Goal: Information Seeking & Learning: Learn about a topic

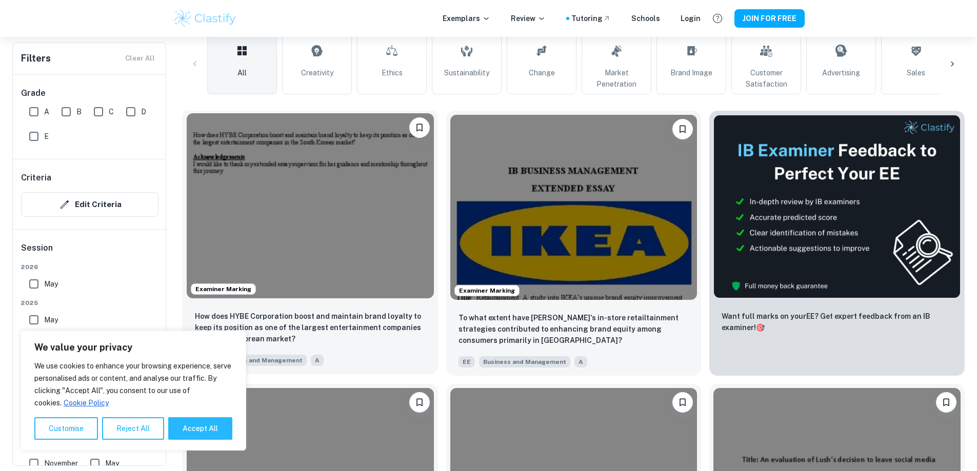
scroll to position [256, 0]
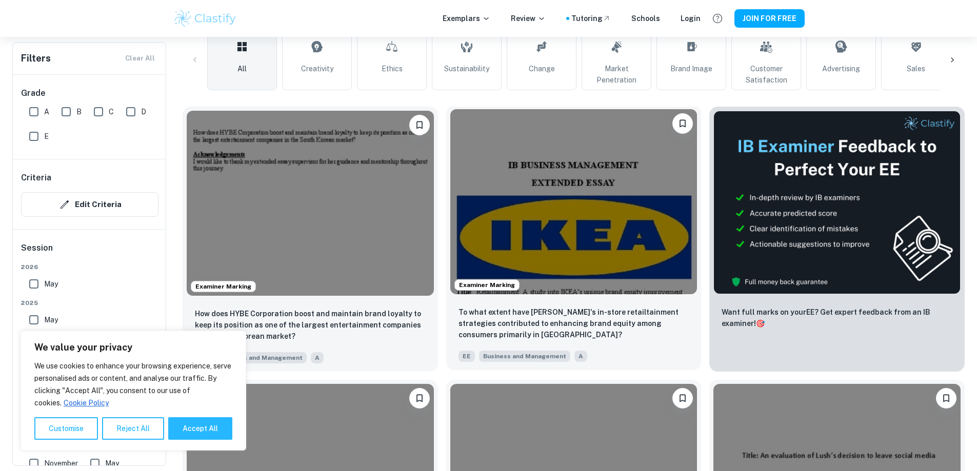
click at [481, 175] on img at bounding box center [573, 201] width 247 height 185
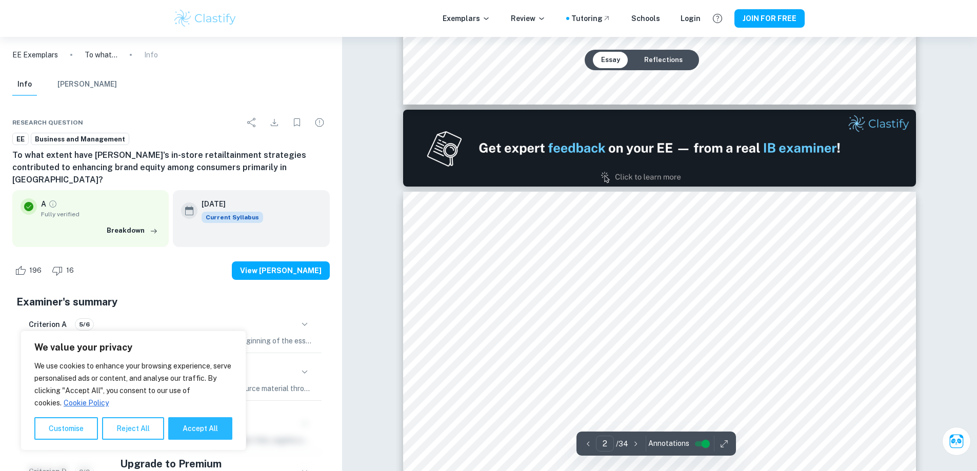
type input "1"
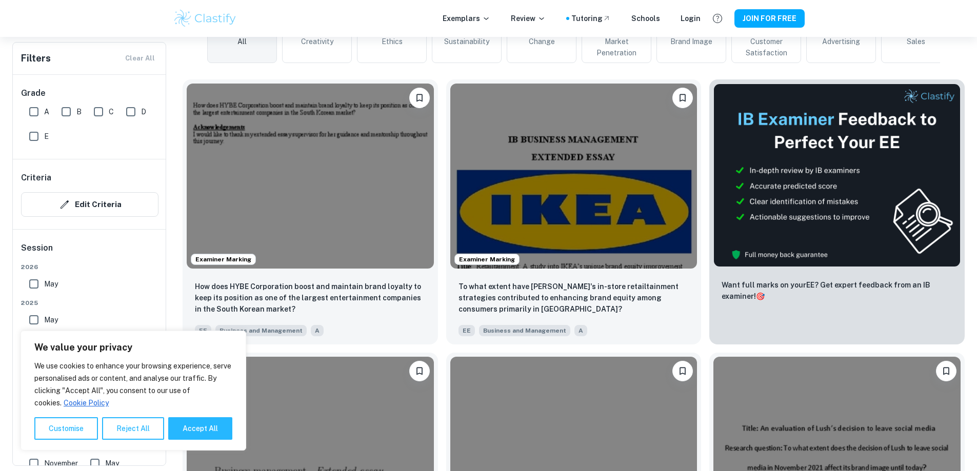
scroll to position [103, 0]
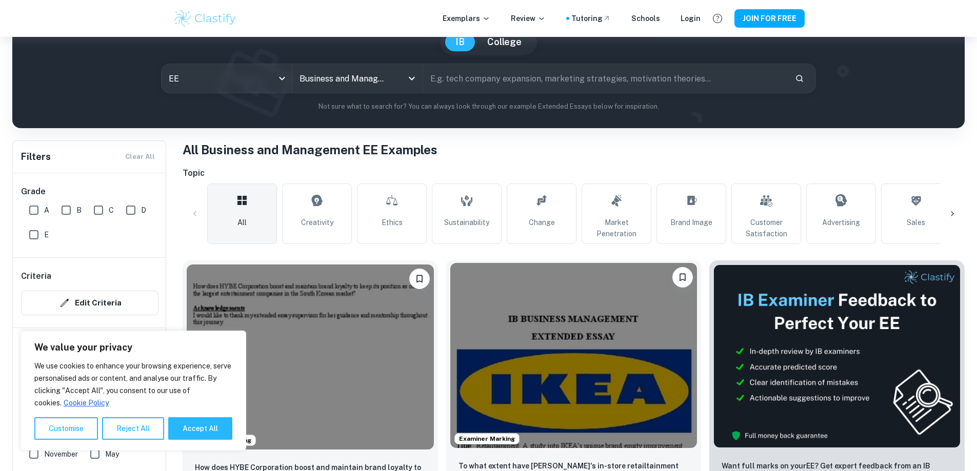
click at [495, 313] on img at bounding box center [573, 355] width 247 height 185
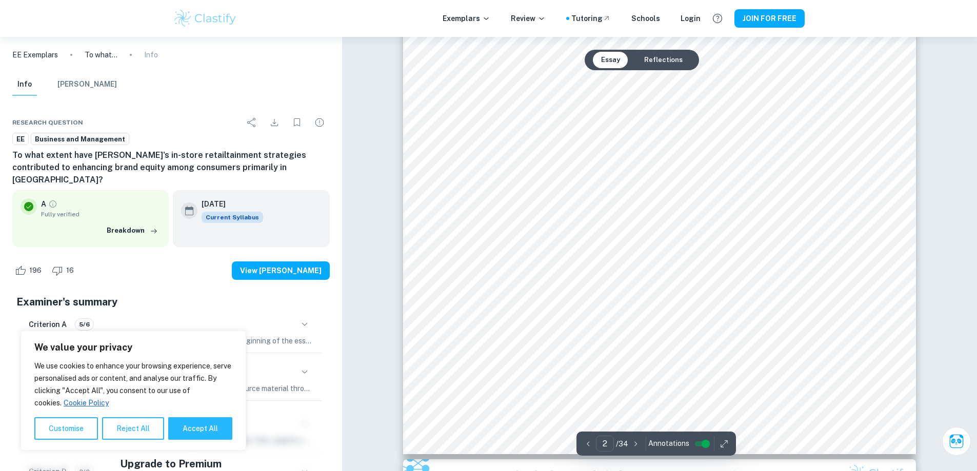
scroll to position [769, 0]
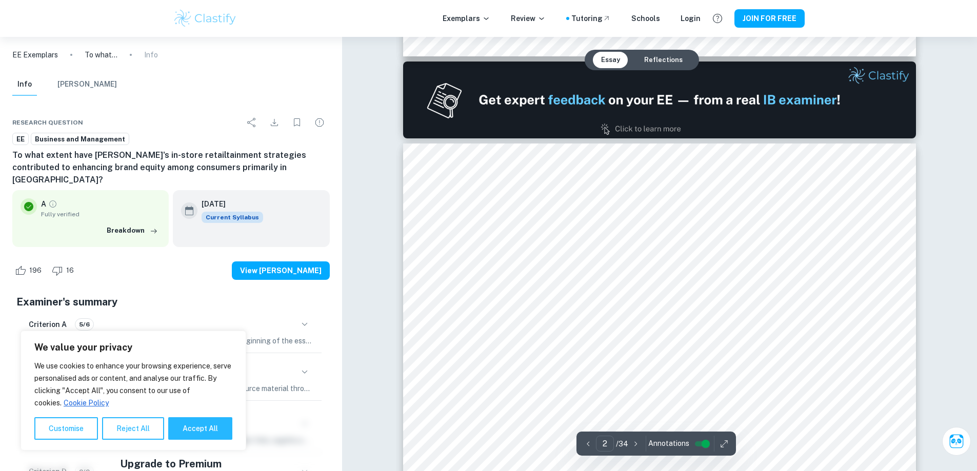
type input "1"
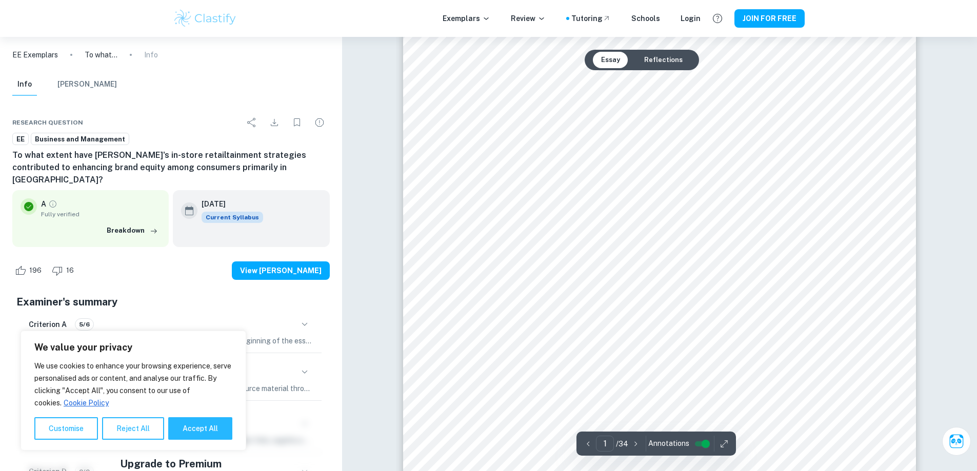
scroll to position [0, 0]
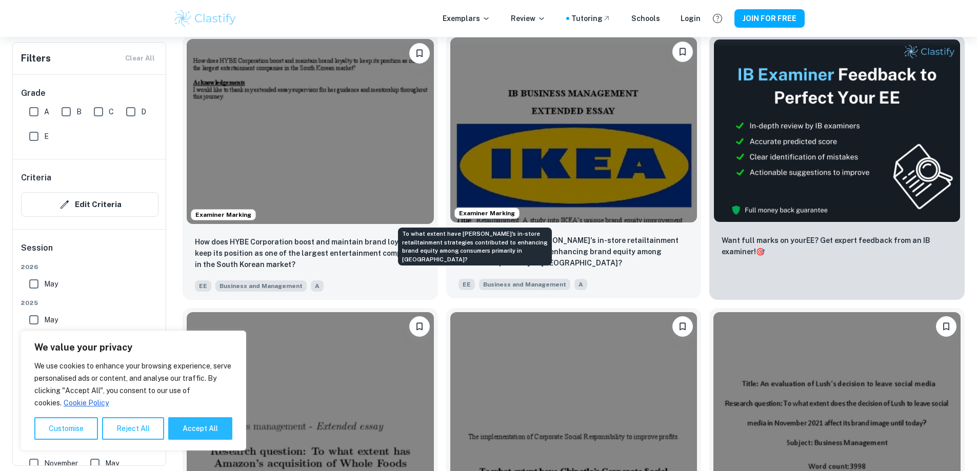
scroll to position [308, 0]
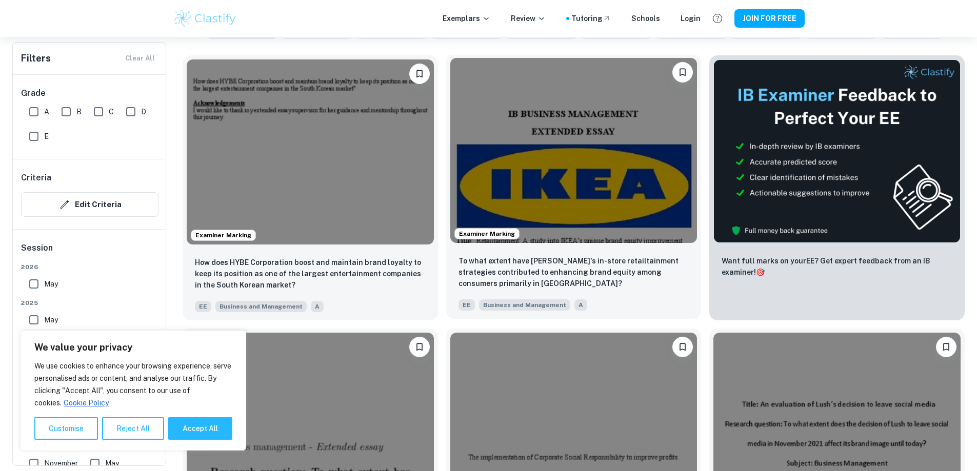
click at [477, 103] on img at bounding box center [573, 150] width 247 height 185
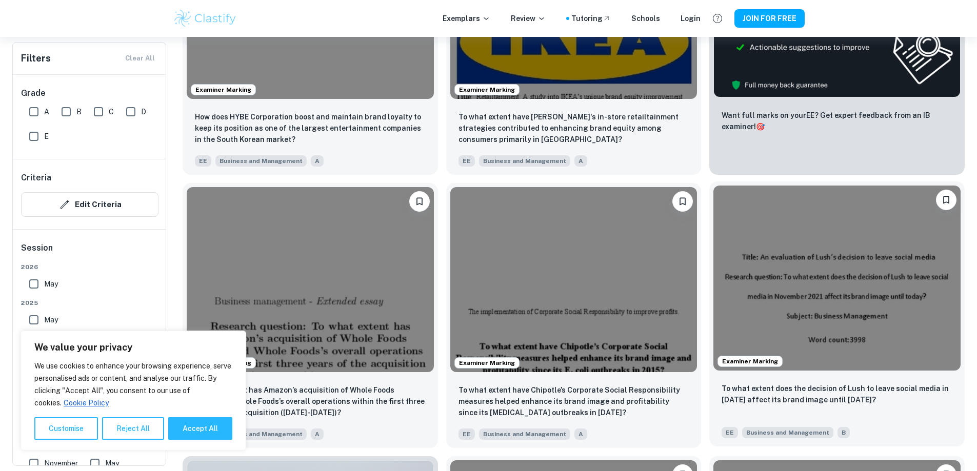
scroll to position [462, 0]
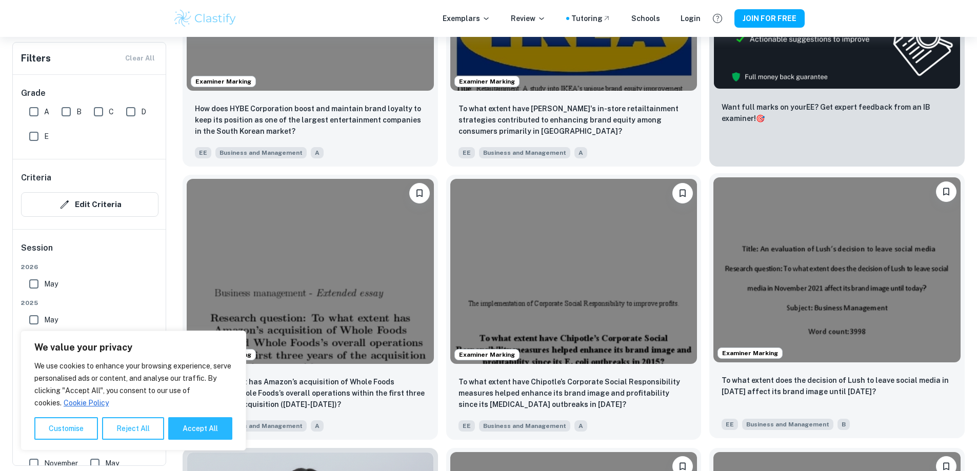
click at [714, 194] on img at bounding box center [837, 269] width 247 height 185
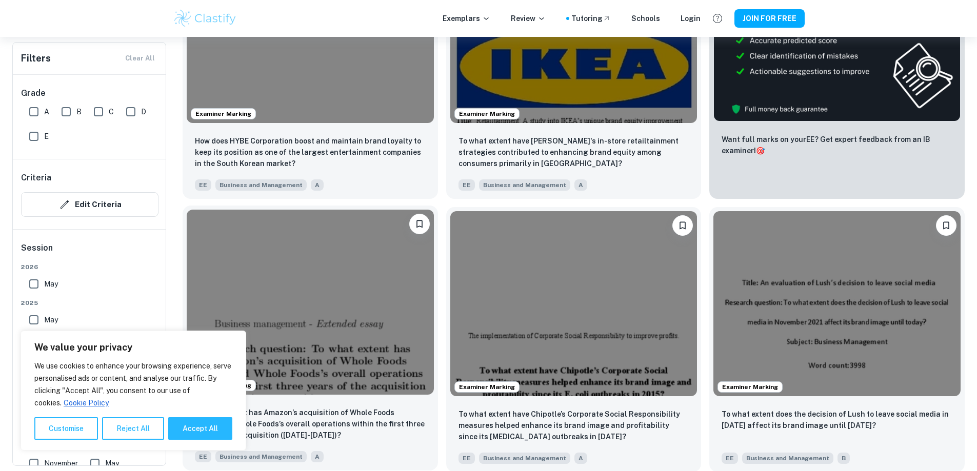
scroll to position [256, 0]
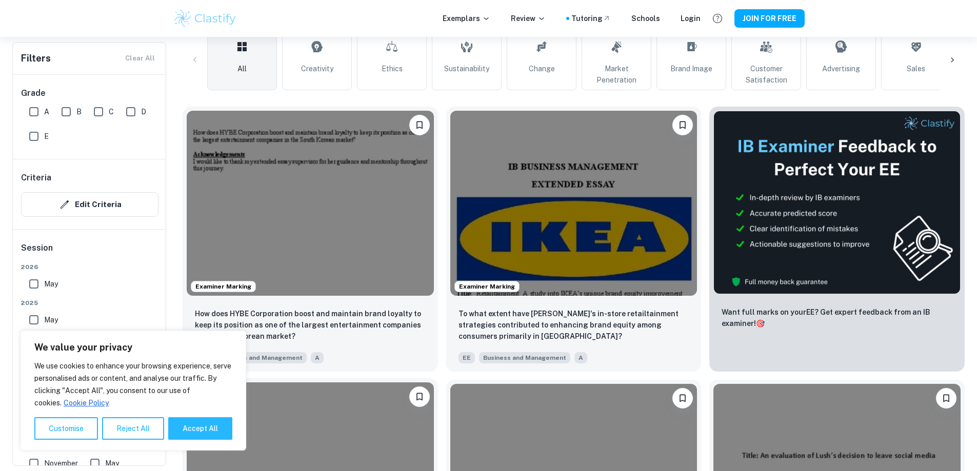
click at [434, 383] on img at bounding box center [310, 475] width 247 height 185
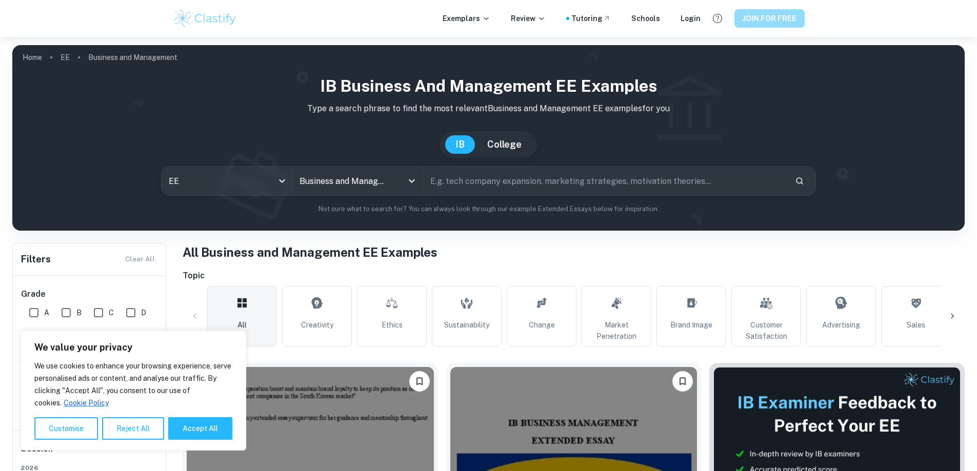
click at [764, 15] on button "JOIN FOR FREE" at bounding box center [770, 18] width 70 height 18
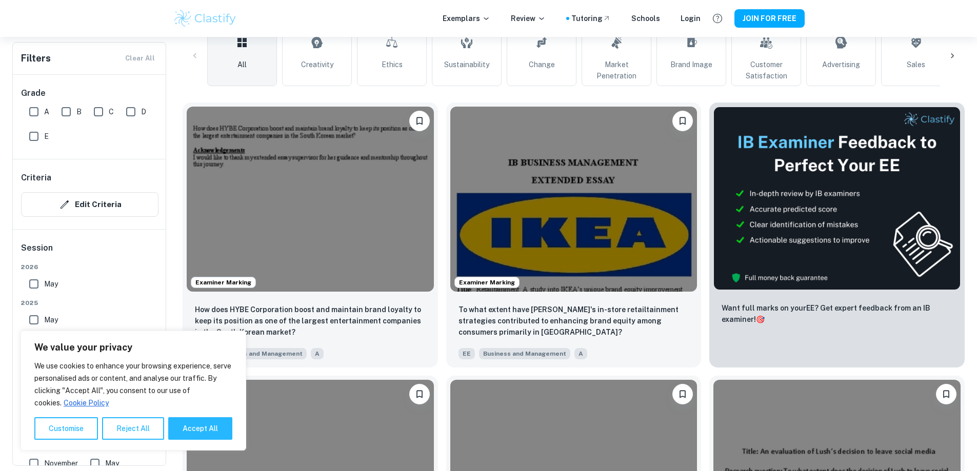
scroll to position [256, 0]
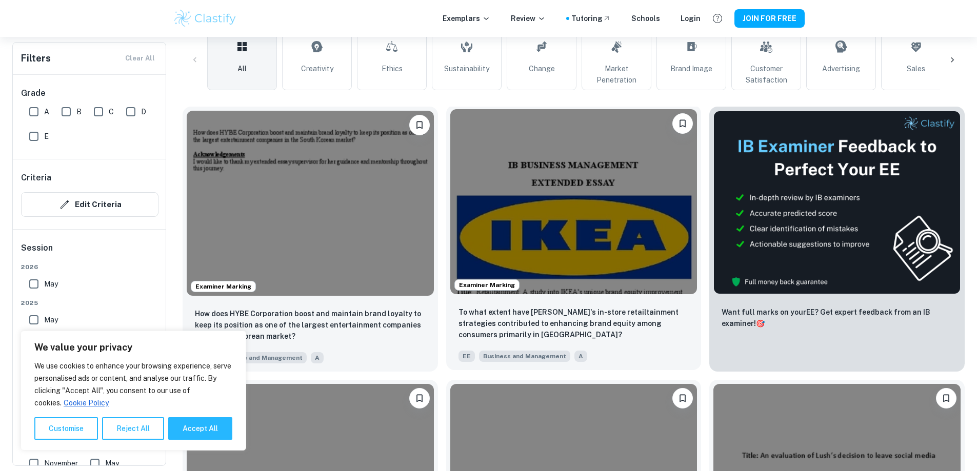
click at [450, 168] on img at bounding box center [573, 201] width 247 height 185
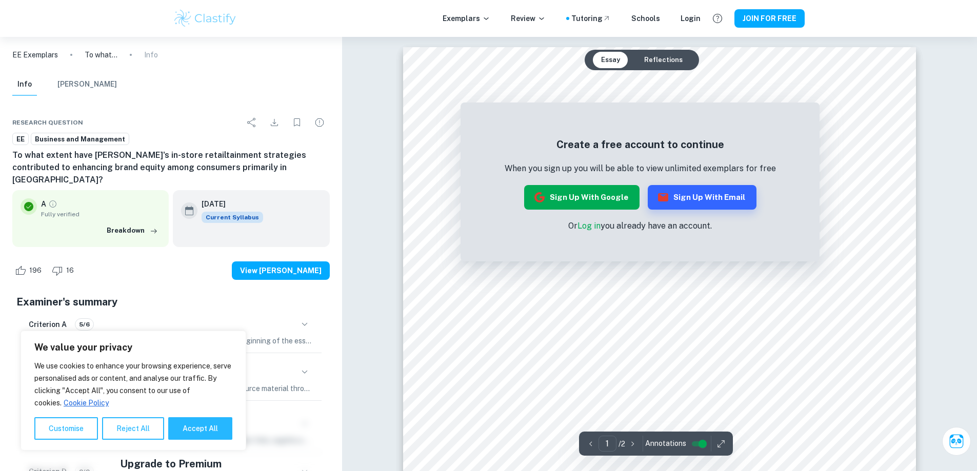
click at [559, 199] on button "Sign up with Google" at bounding box center [581, 197] width 115 height 25
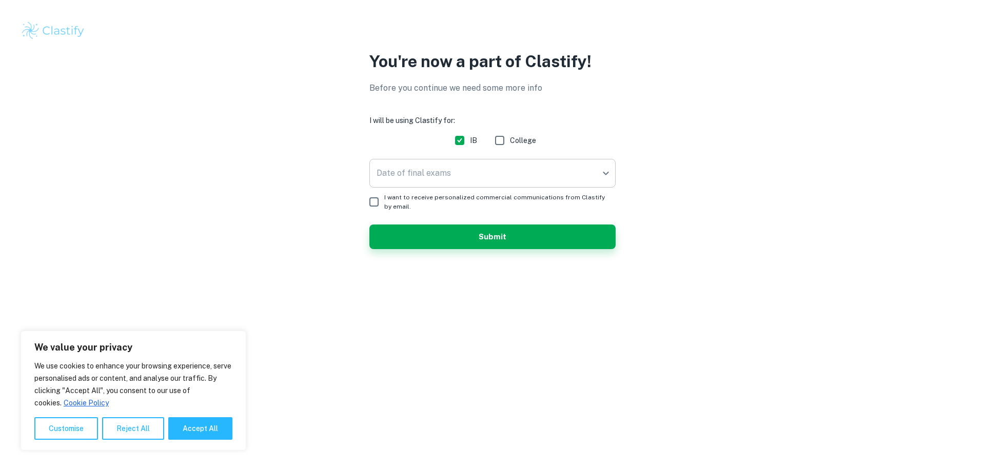
click at [407, 176] on body "We value your privacy We use cookies to enhance your browsing experience, serve…" at bounding box center [492, 235] width 985 height 471
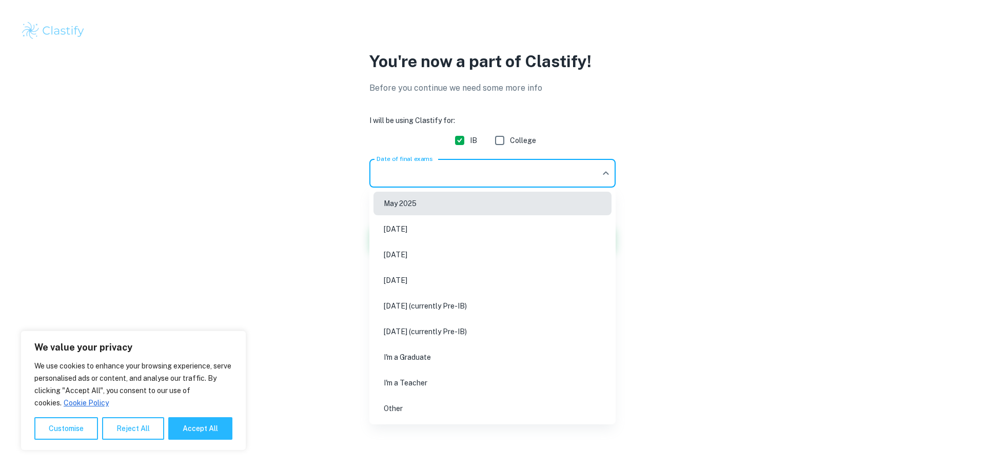
click at [419, 174] on div at bounding box center [492, 235] width 985 height 471
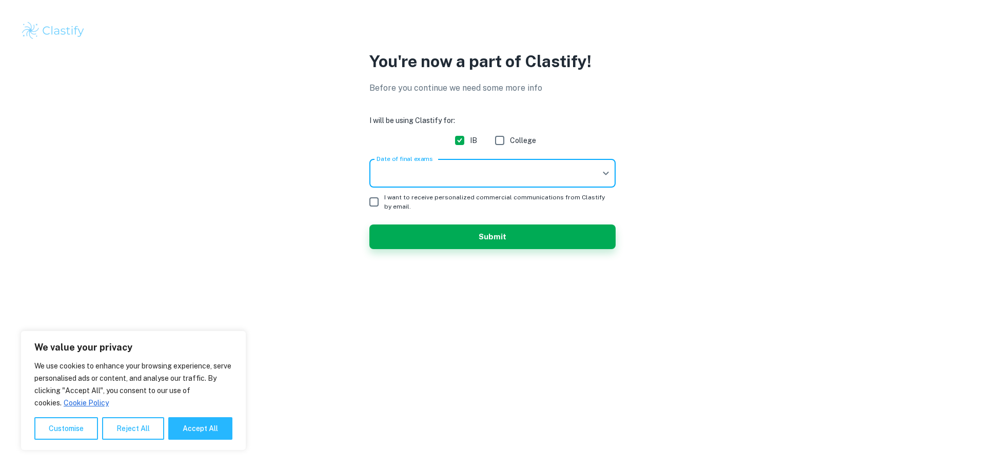
click at [403, 169] on body "We value your privacy We use cookies to enhance your browsing experience, serve…" at bounding box center [492, 235] width 985 height 471
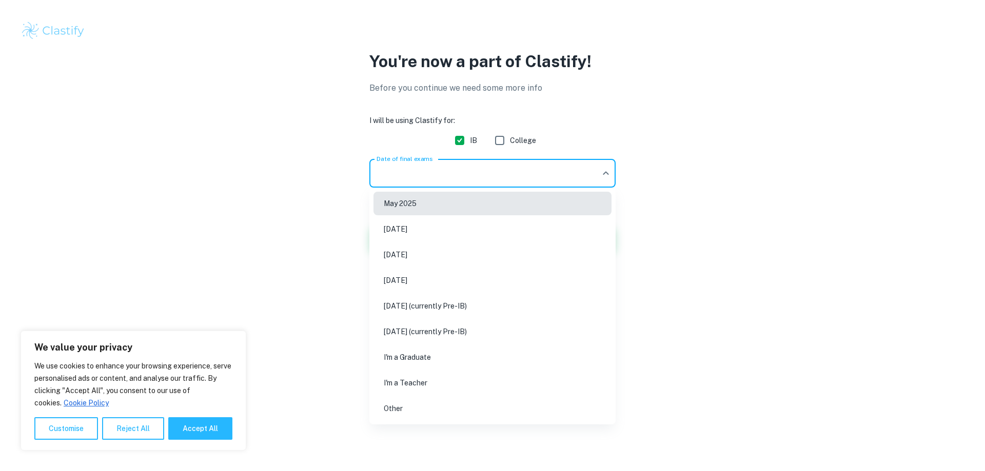
click at [424, 402] on li "Other" at bounding box center [492, 409] width 238 height 24
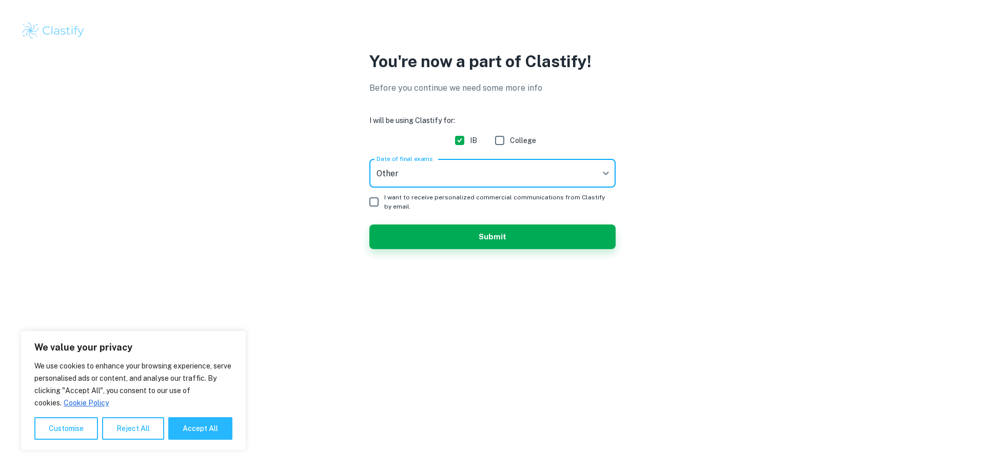
click at [376, 207] on input "I want to receive personalized commercial communications from Clastify by email." at bounding box center [374, 202] width 21 height 21
checkbox input "true"
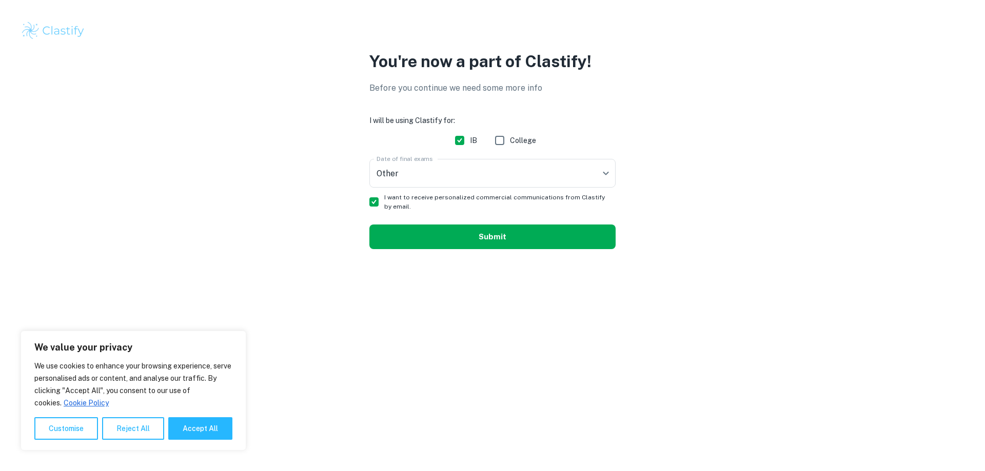
click at [452, 247] on button "Submit" at bounding box center [492, 237] width 246 height 25
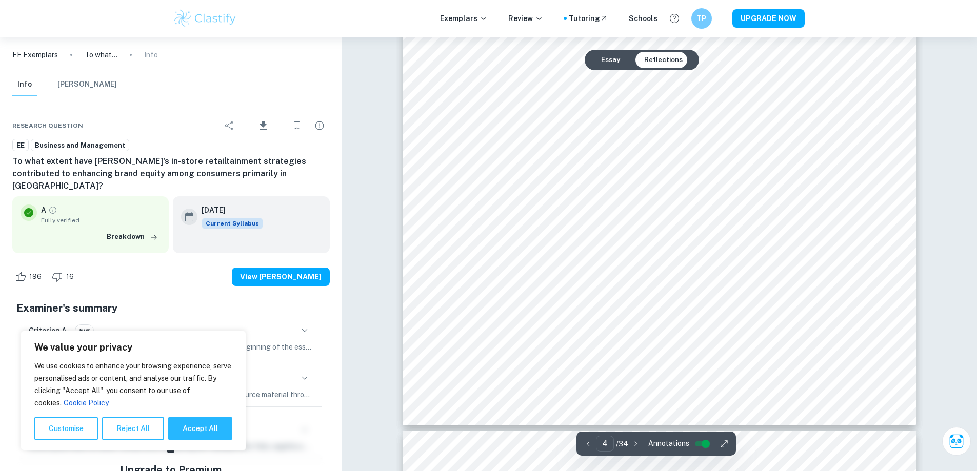
scroll to position [2206, 0]
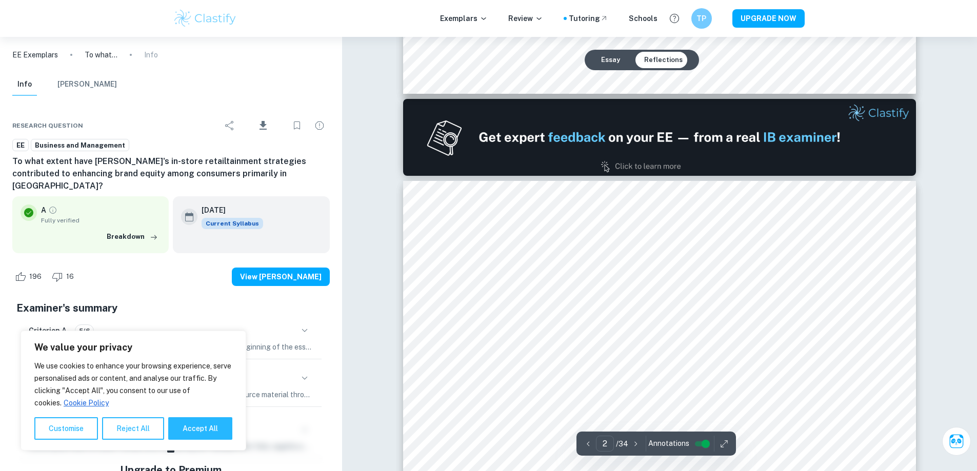
type input "1"
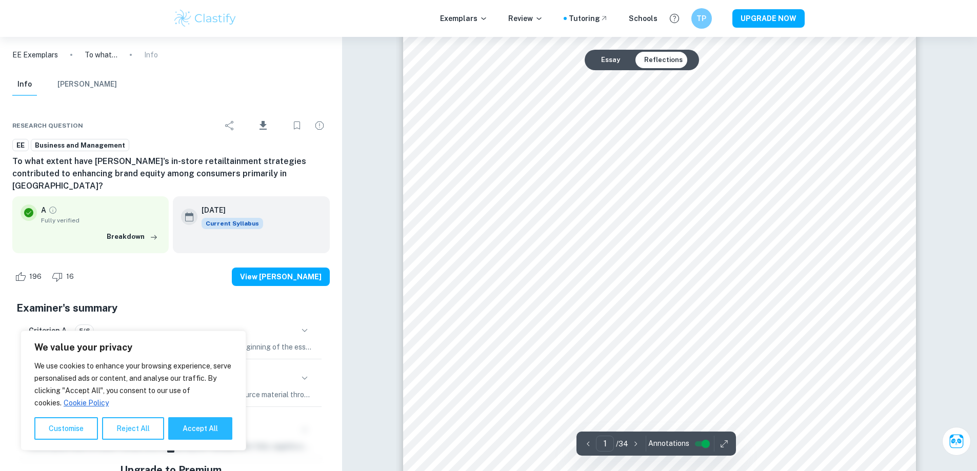
scroll to position [205, 0]
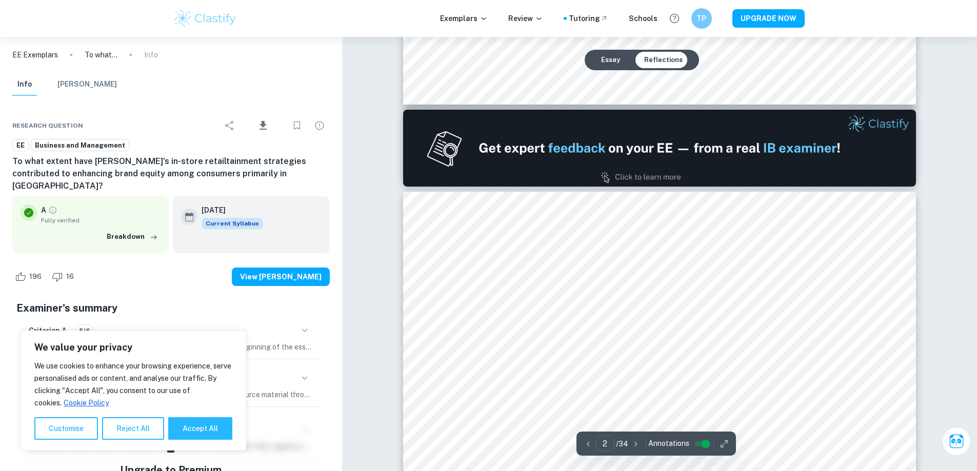
type input "1"
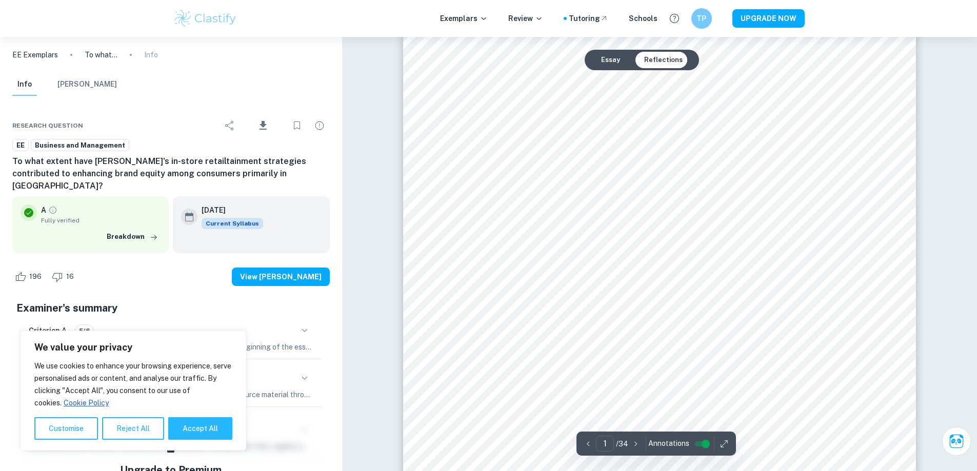
scroll to position [0, 0]
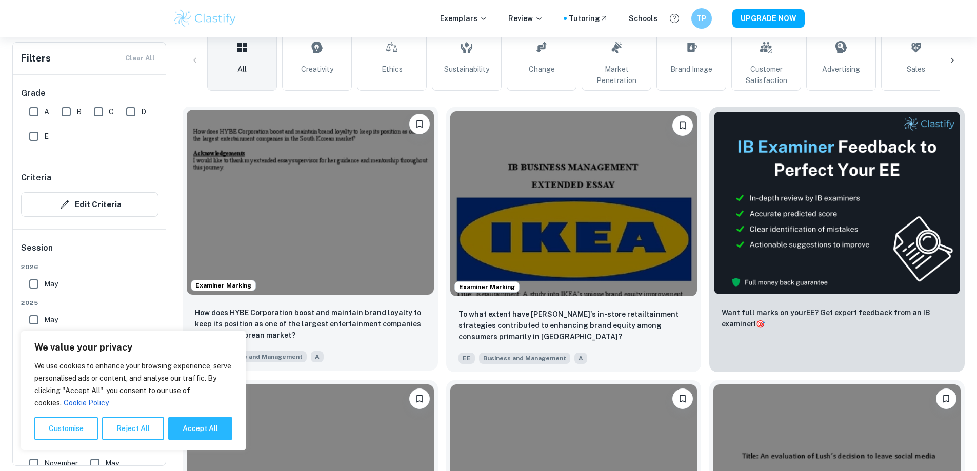
scroll to position [256, 0]
click at [434, 383] on img at bounding box center [310, 475] width 247 height 185
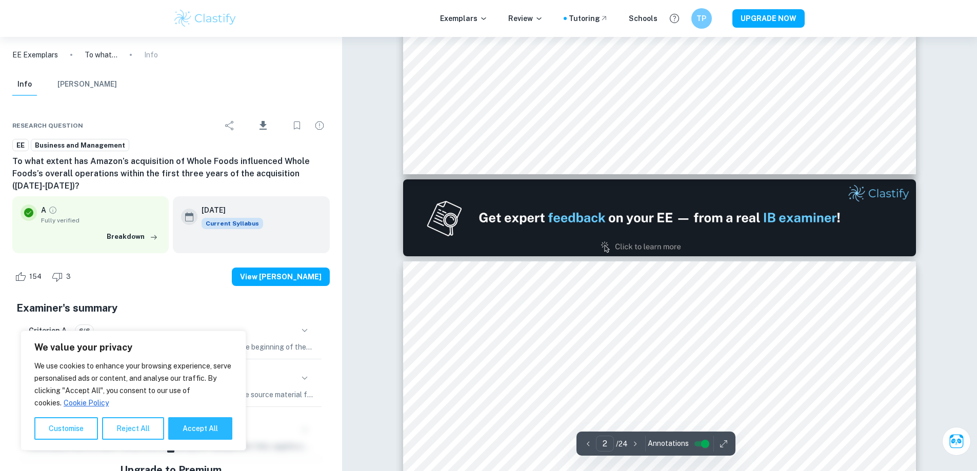
type input "1"
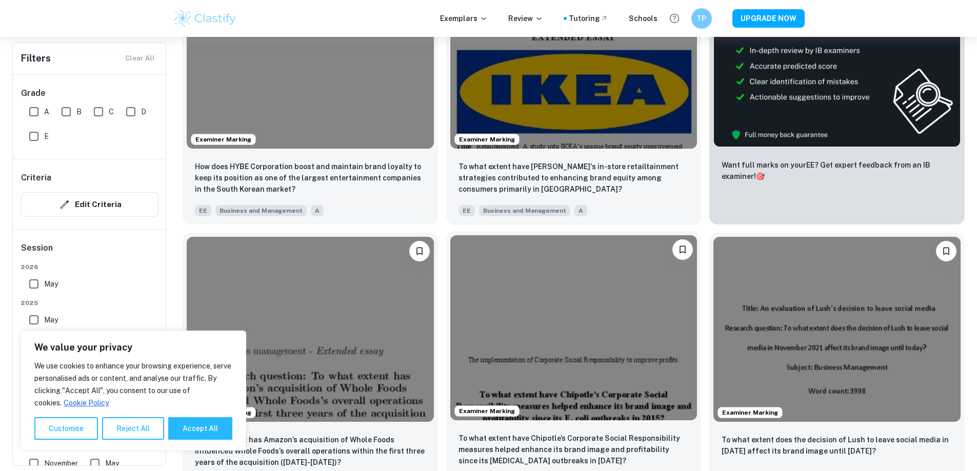
scroll to position [410, 0]
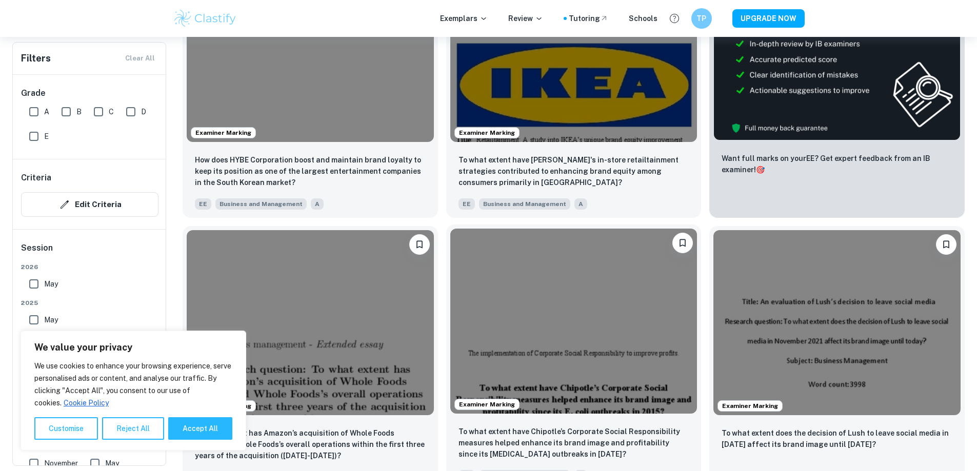
click at [450, 265] on img at bounding box center [573, 321] width 247 height 185
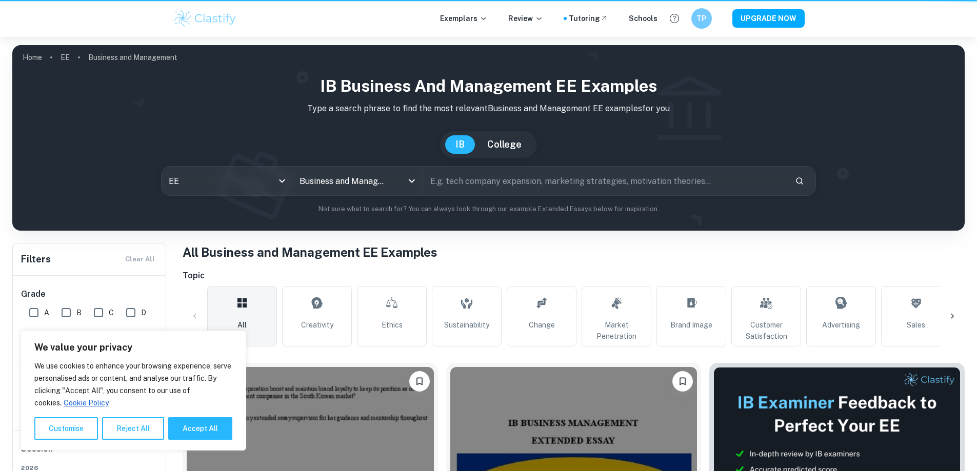
scroll to position [410, 0]
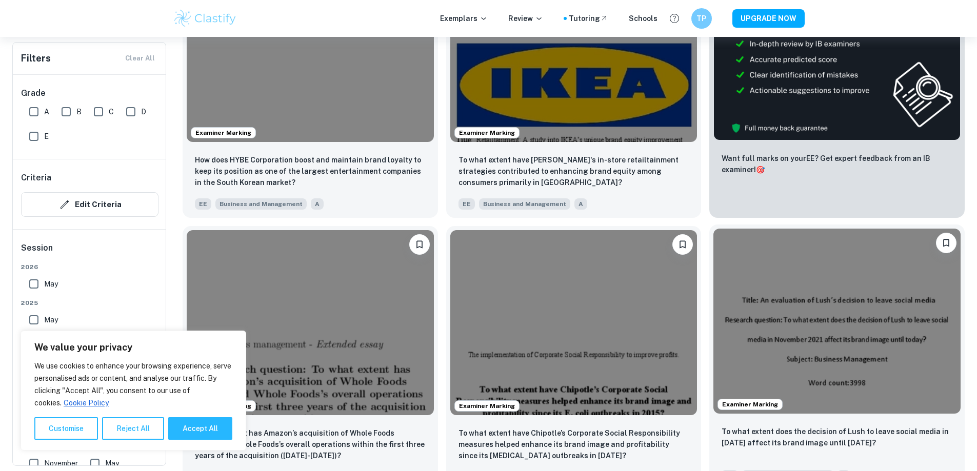
click at [714, 254] on img at bounding box center [837, 321] width 247 height 185
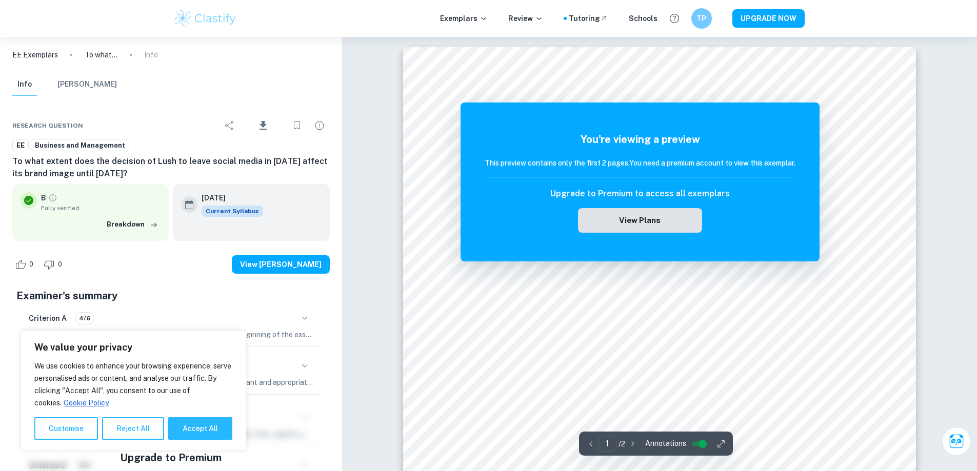
click at [622, 222] on button "View Plans" at bounding box center [640, 220] width 124 height 25
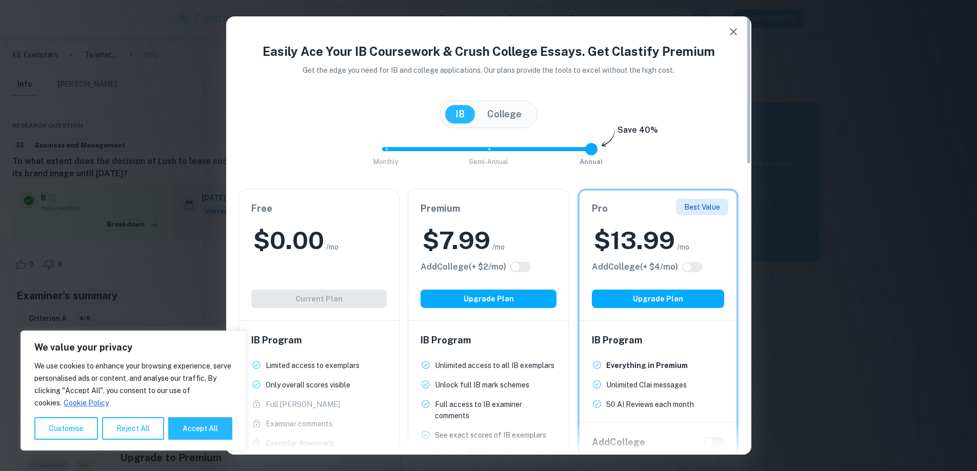
click at [734, 36] on icon "button" at bounding box center [733, 32] width 12 height 12
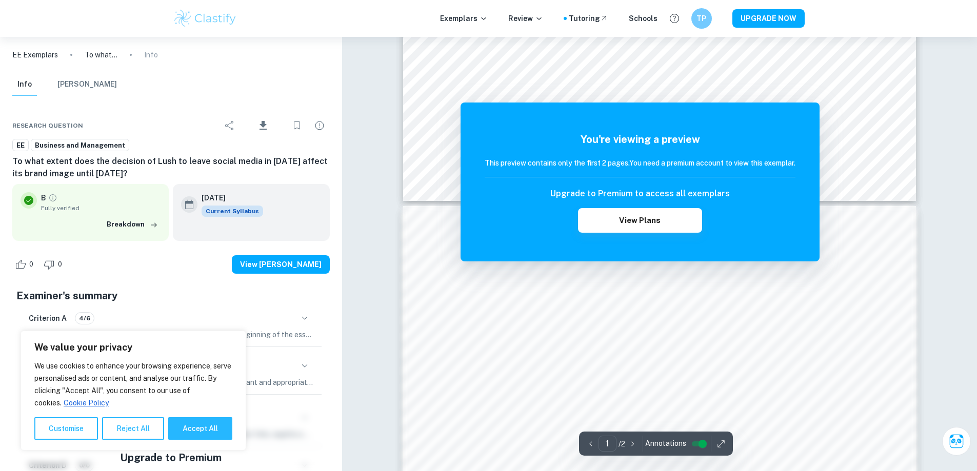
scroll to position [513, 0]
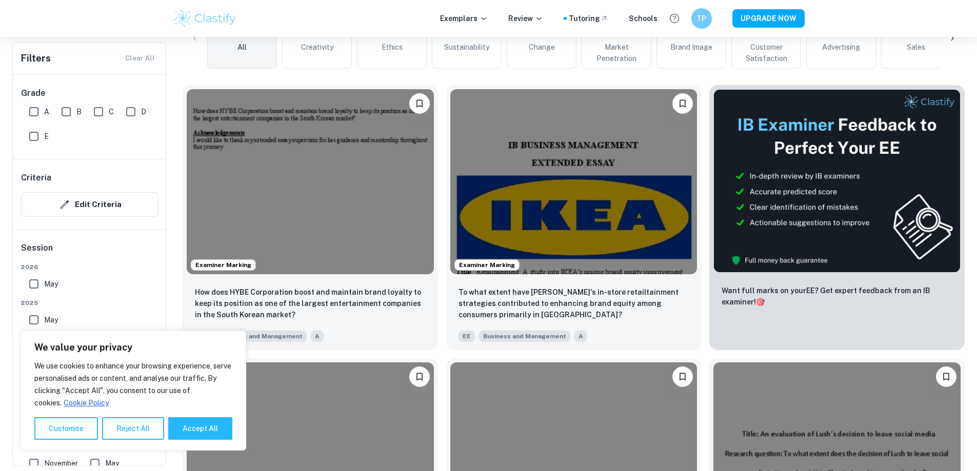
scroll to position [154, 0]
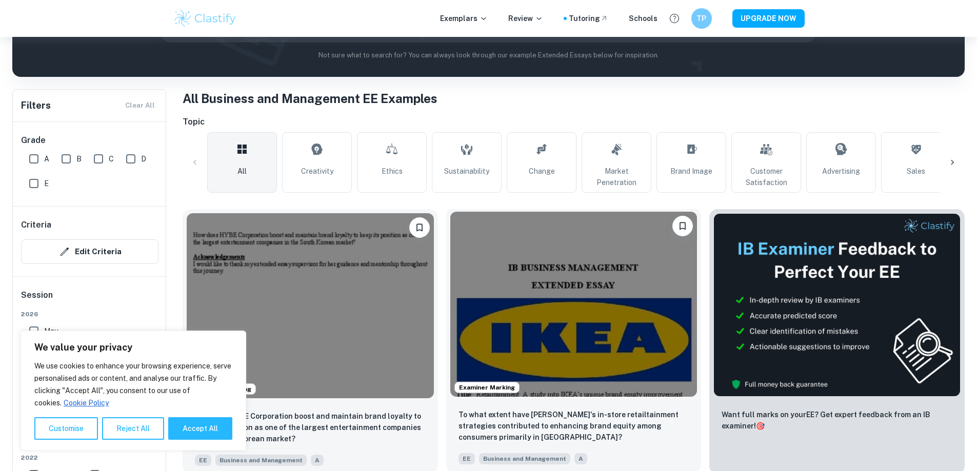
click at [472, 266] on img at bounding box center [573, 304] width 247 height 185
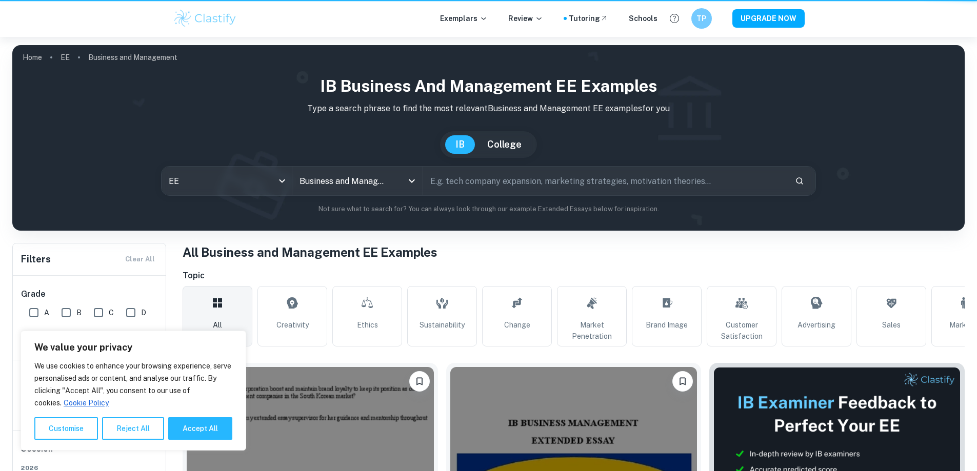
scroll to position [154, 0]
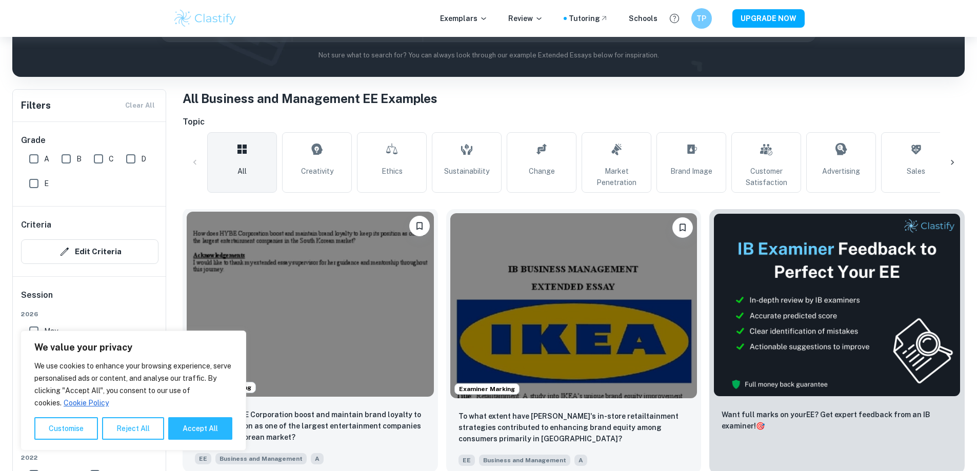
click at [324, 279] on img at bounding box center [310, 304] width 247 height 185
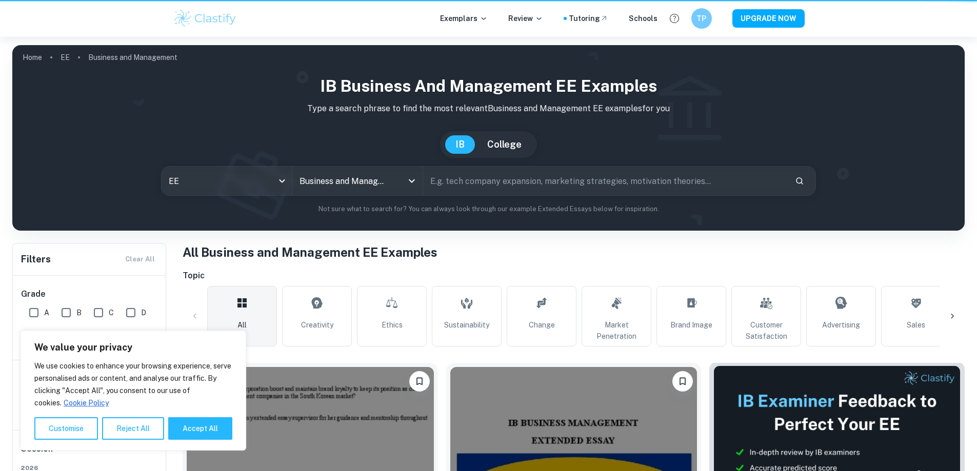
scroll to position [154, 0]
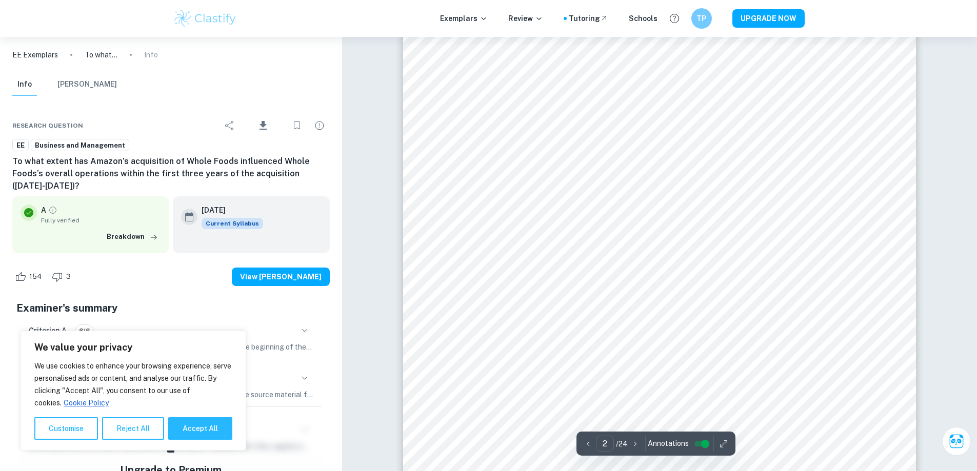
scroll to position [872, 0]
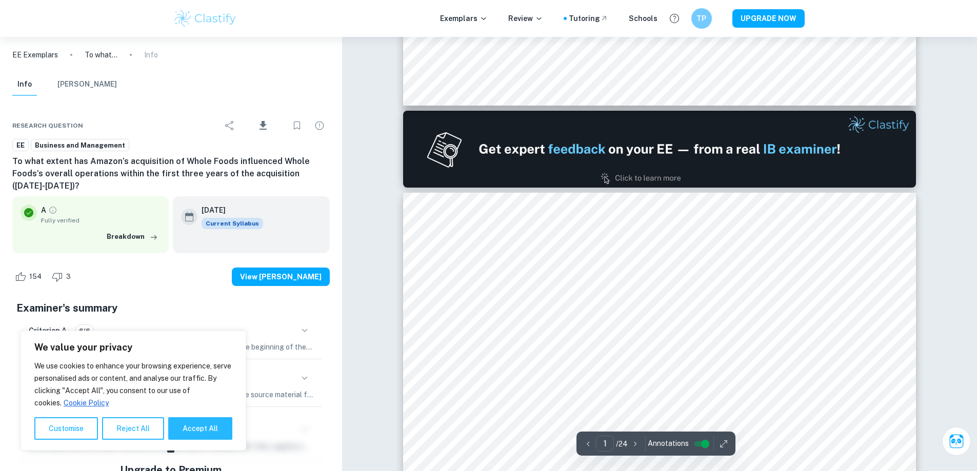
type input "2"
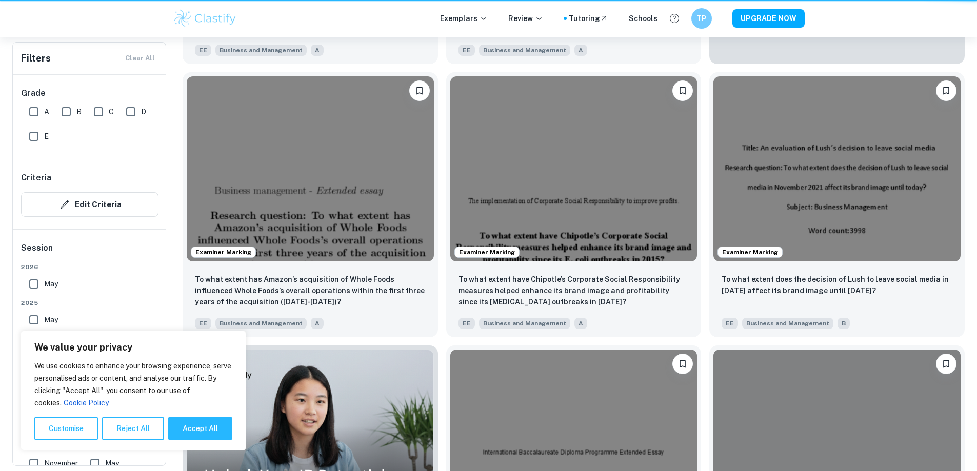
scroll to position [154, 0]
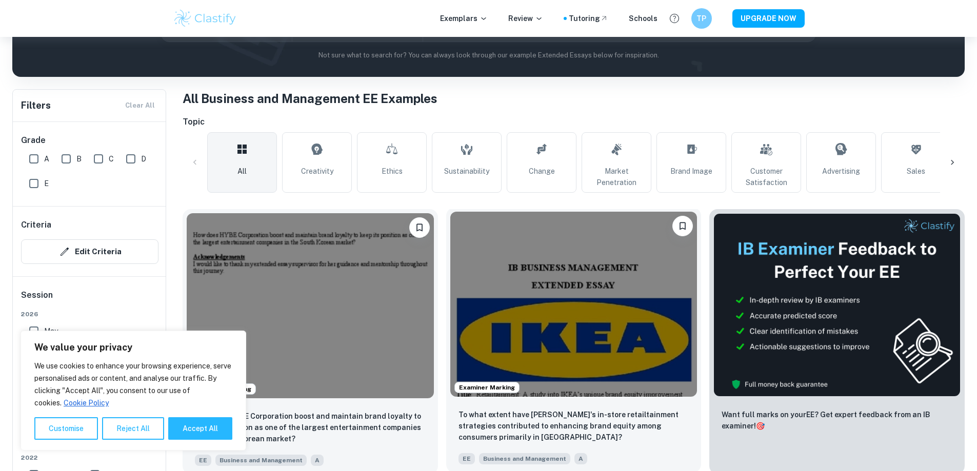
click at [456, 272] on img at bounding box center [573, 304] width 247 height 185
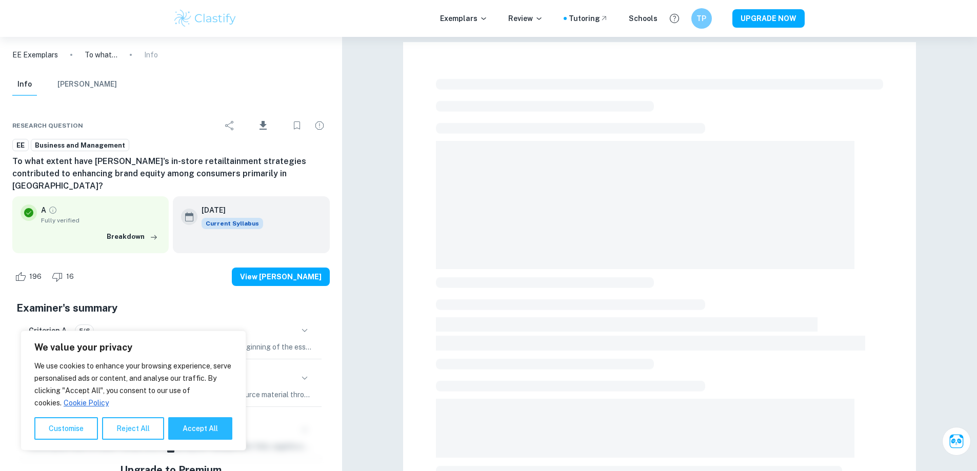
scroll to position [256, 0]
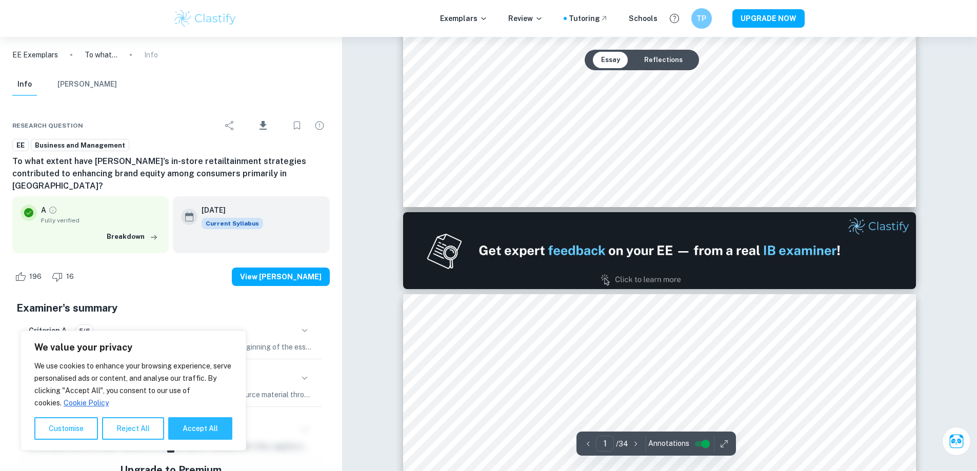
type input "2"
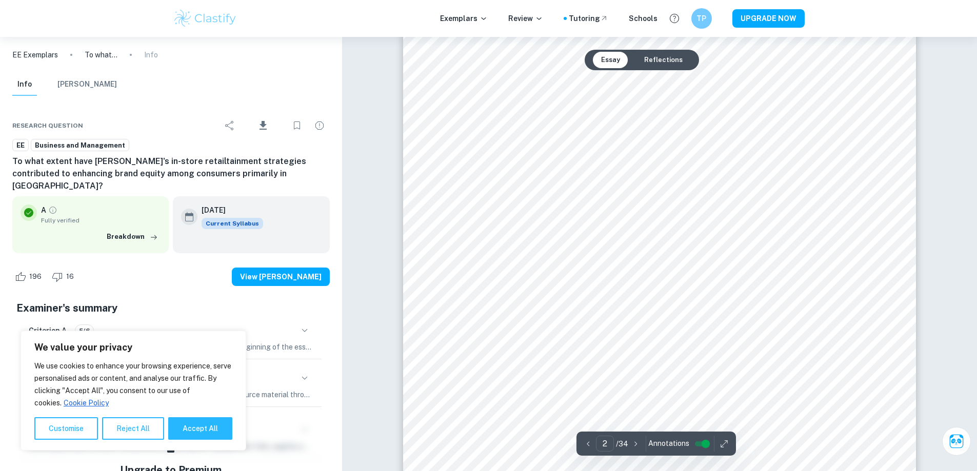
scroll to position [821, 0]
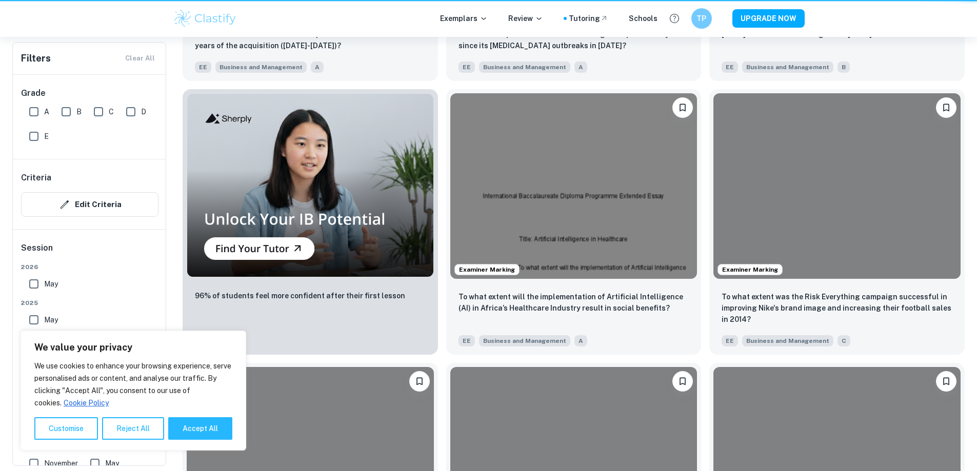
scroll to position [154, 0]
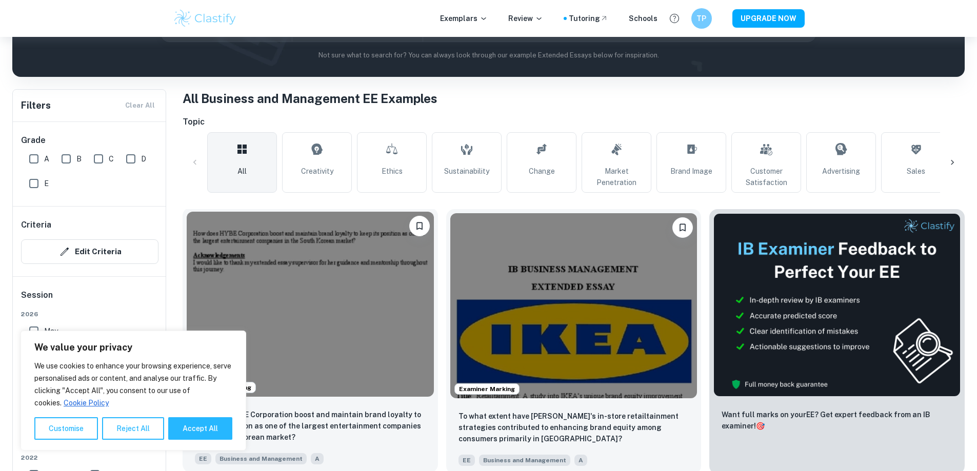
click at [293, 262] on img at bounding box center [310, 304] width 247 height 185
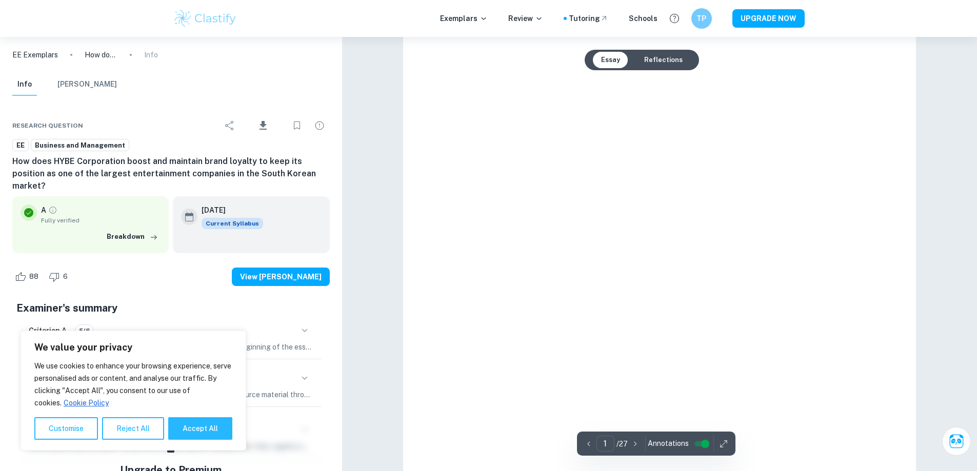
scroll to position [295, 0]
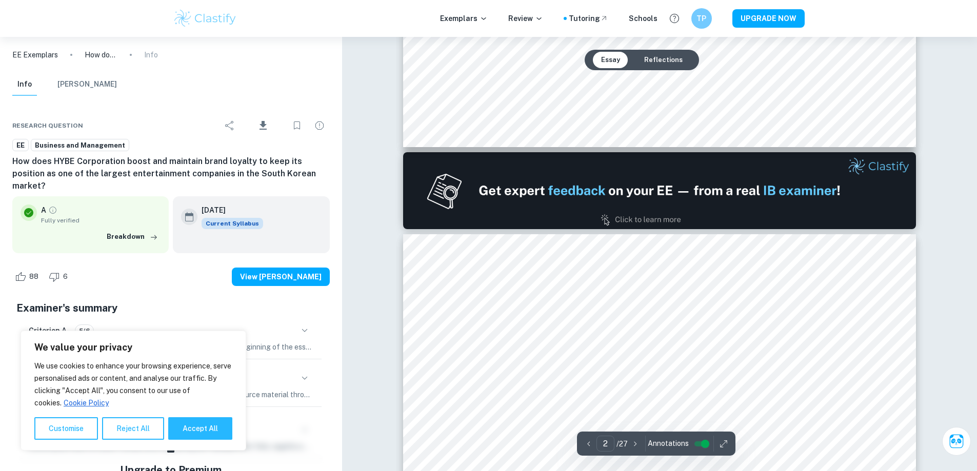
type input "1"
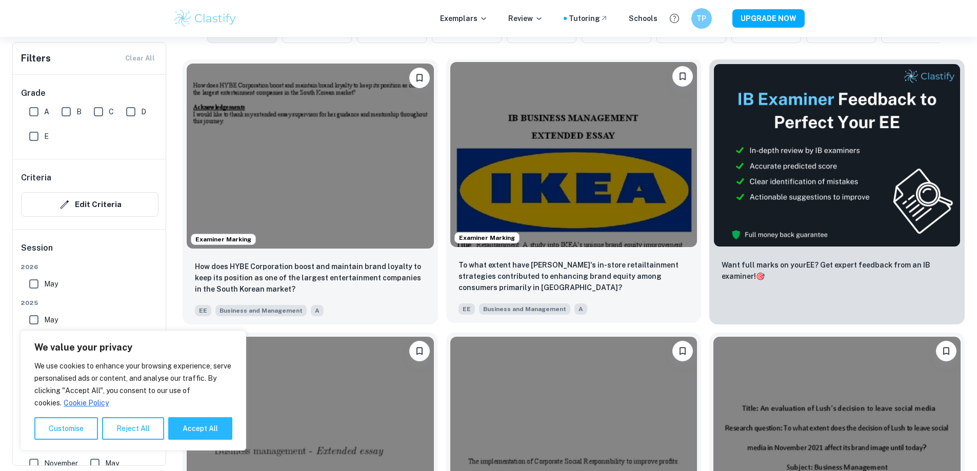
scroll to position [308, 0]
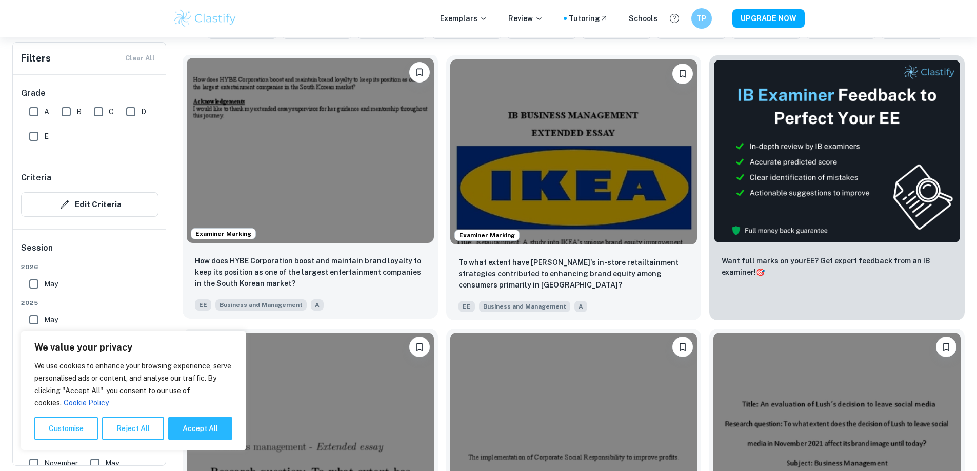
click at [302, 133] on img at bounding box center [310, 150] width 247 height 185
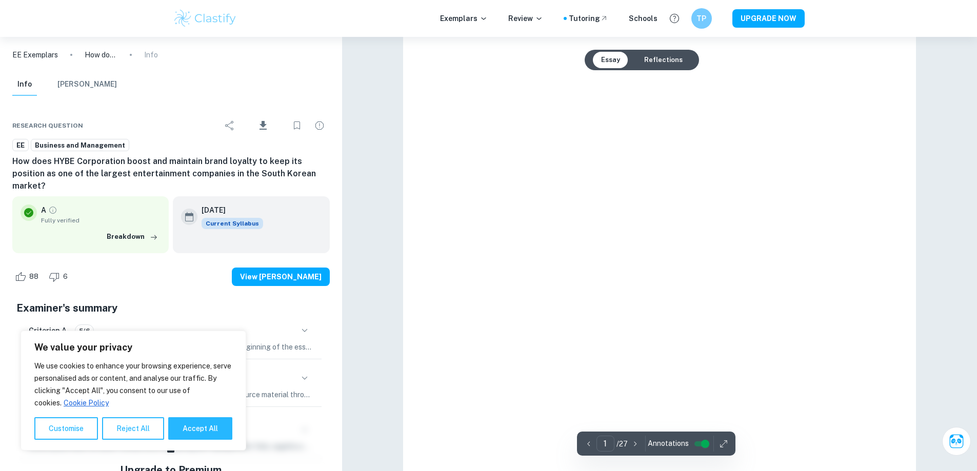
scroll to position [349, 0]
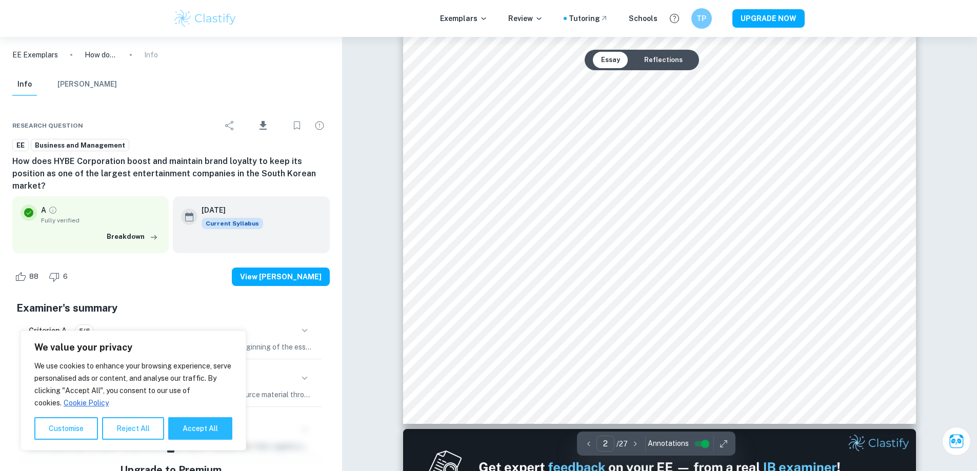
type input "2"
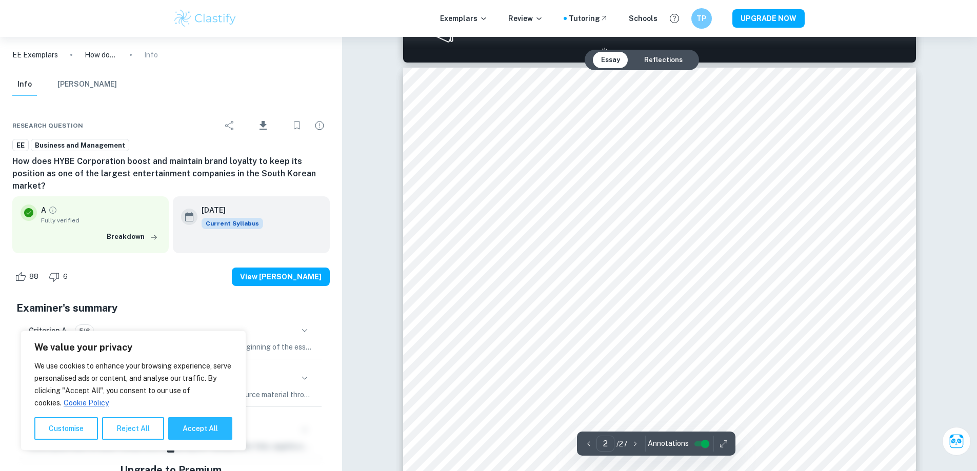
scroll to position [712, 0]
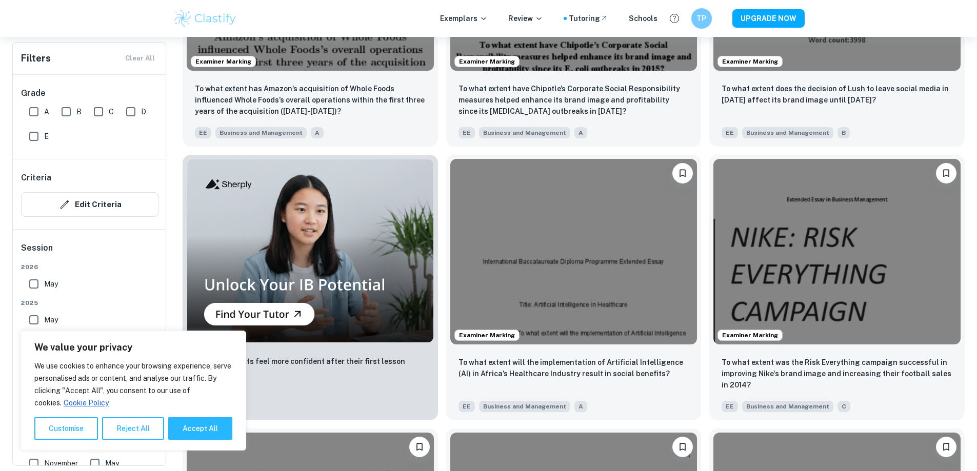
scroll to position [872, 0]
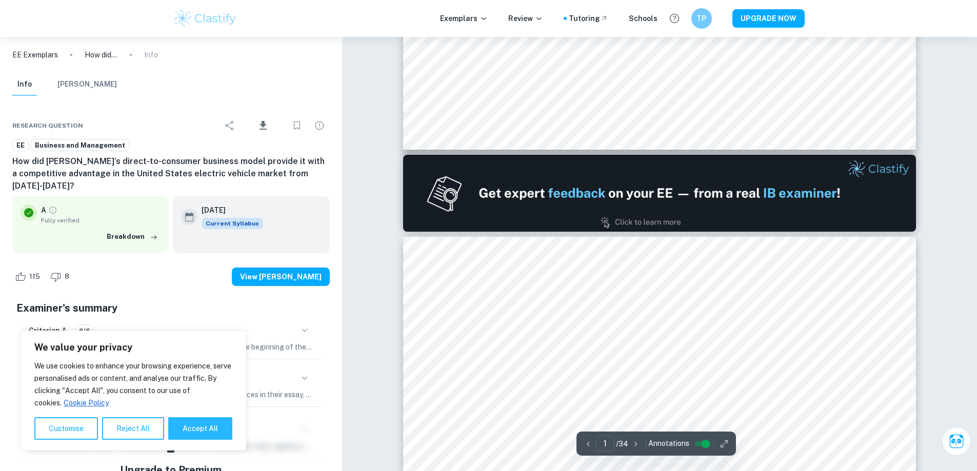
type input "2"
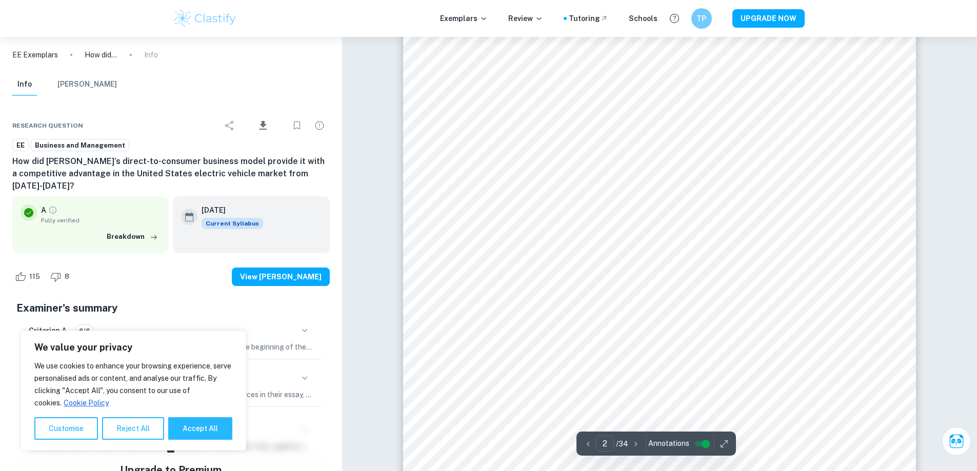
scroll to position [975, 0]
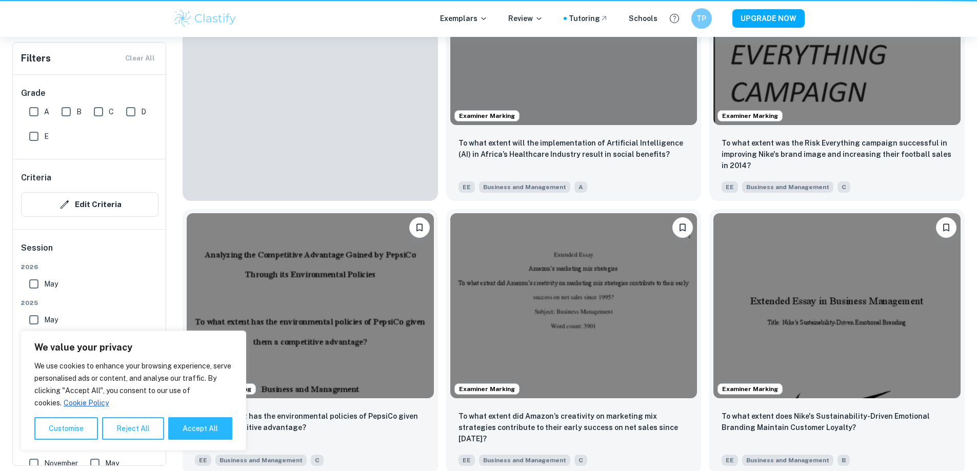
scroll to position [872, 0]
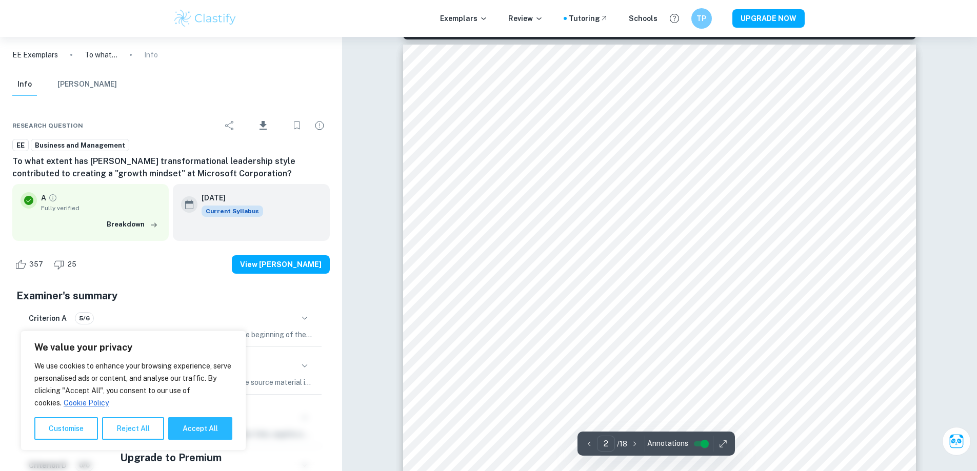
scroll to position [821, 0]
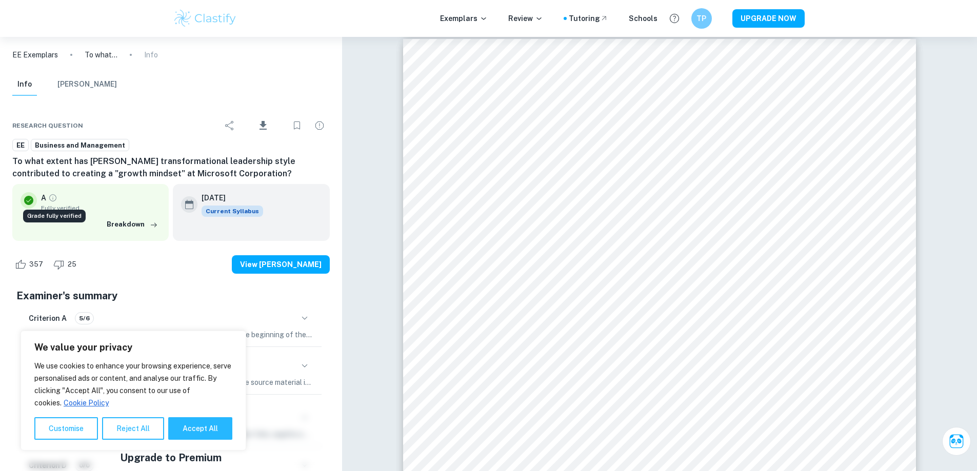
click at [54, 200] on icon "Grade fully verified" at bounding box center [52, 197] width 9 height 9
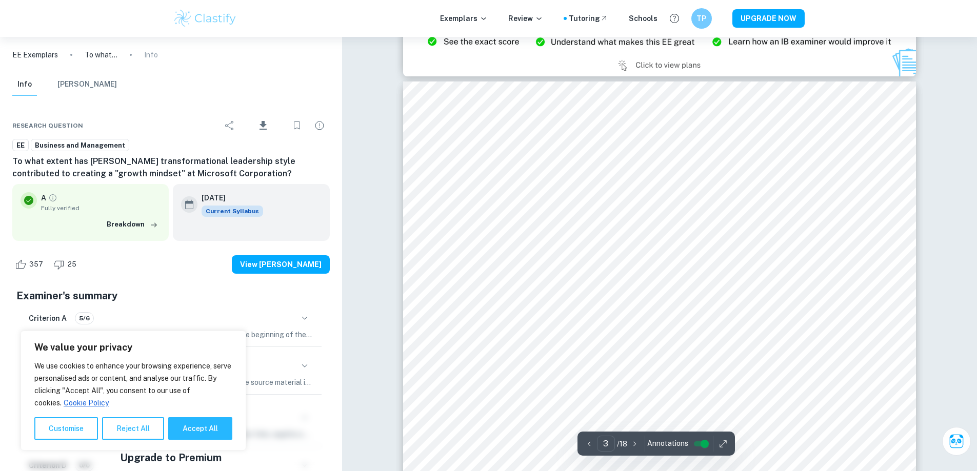
scroll to position [1607, 0]
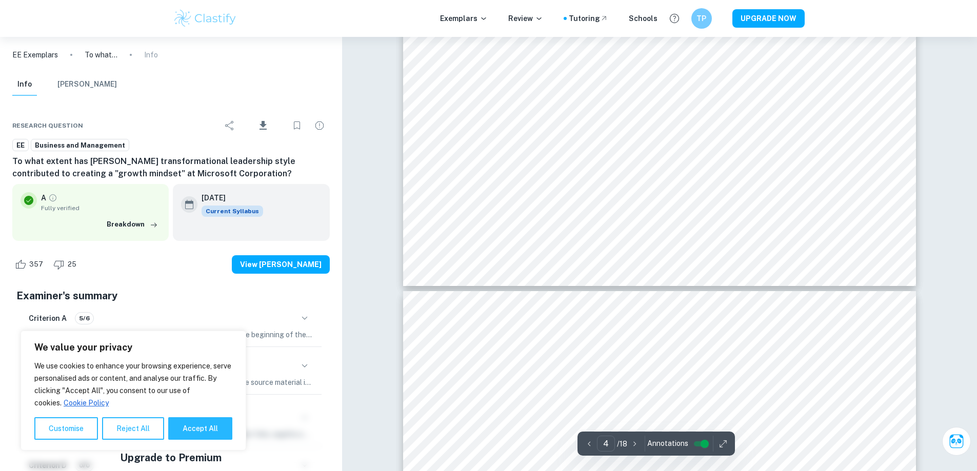
type input "3"
